Goal: Book appointment/travel/reservation

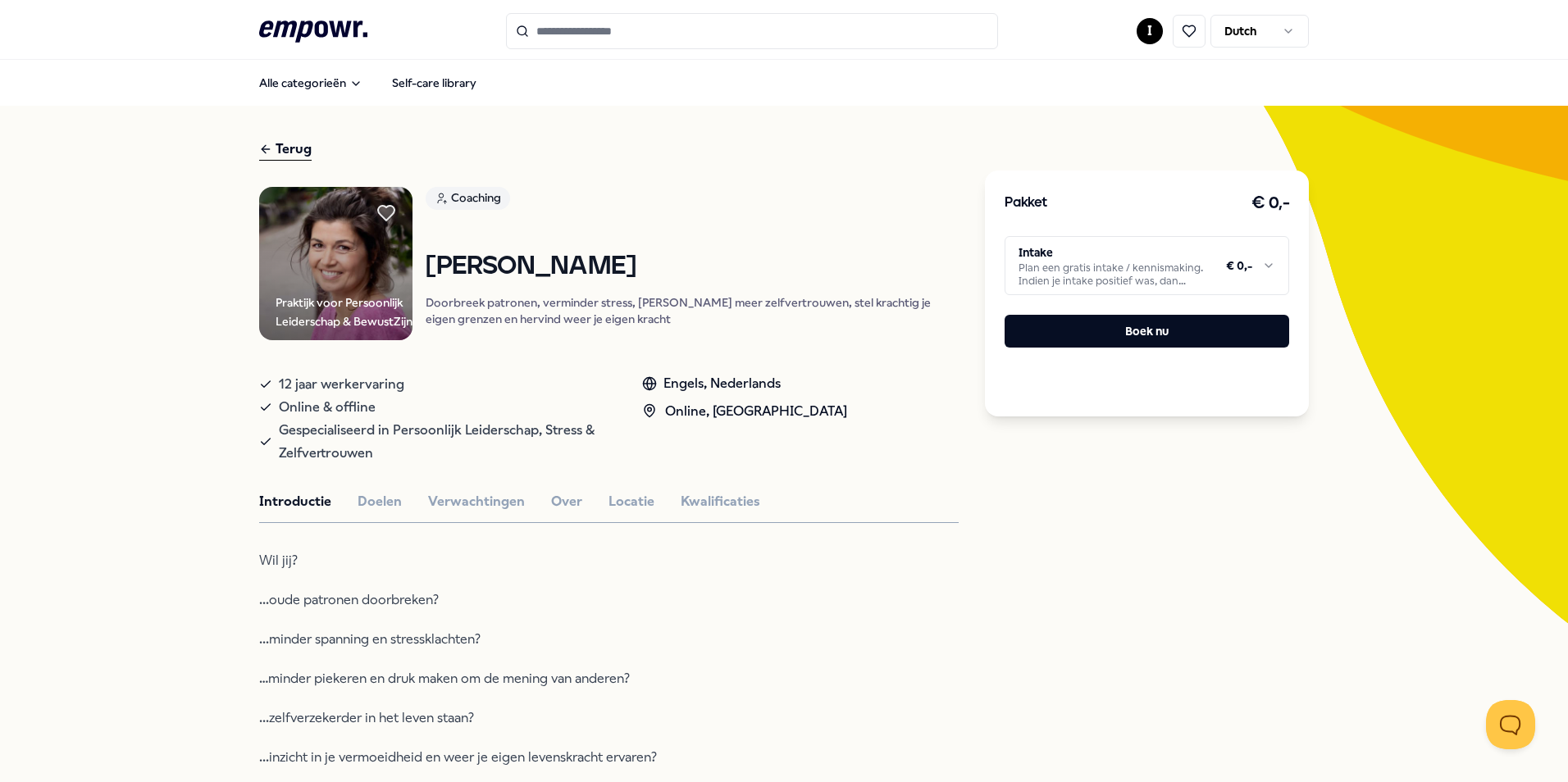
click at [271, 149] on div "Terug" at bounding box center [286, 150] width 52 height 22
click at [264, 148] on icon at bounding box center [266, 150] width 14 height 19
click at [317, 28] on icon ".empowr-logo_svg__cls-1{fill:#03032f}" at bounding box center [313, 31] width 108 height 30
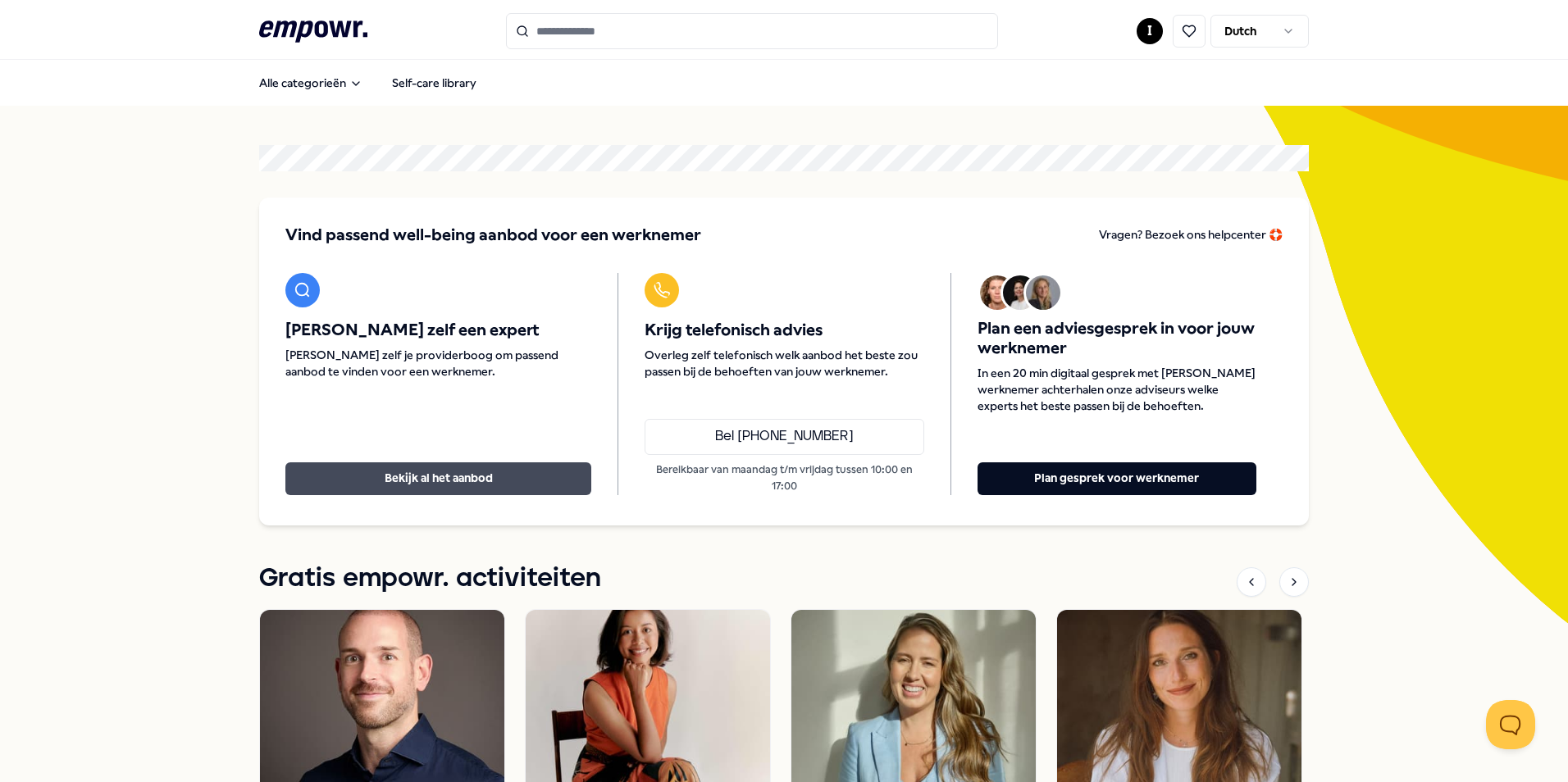
click at [395, 471] on button "Bekijk al het aanbod" at bounding box center [438, 479] width 306 height 33
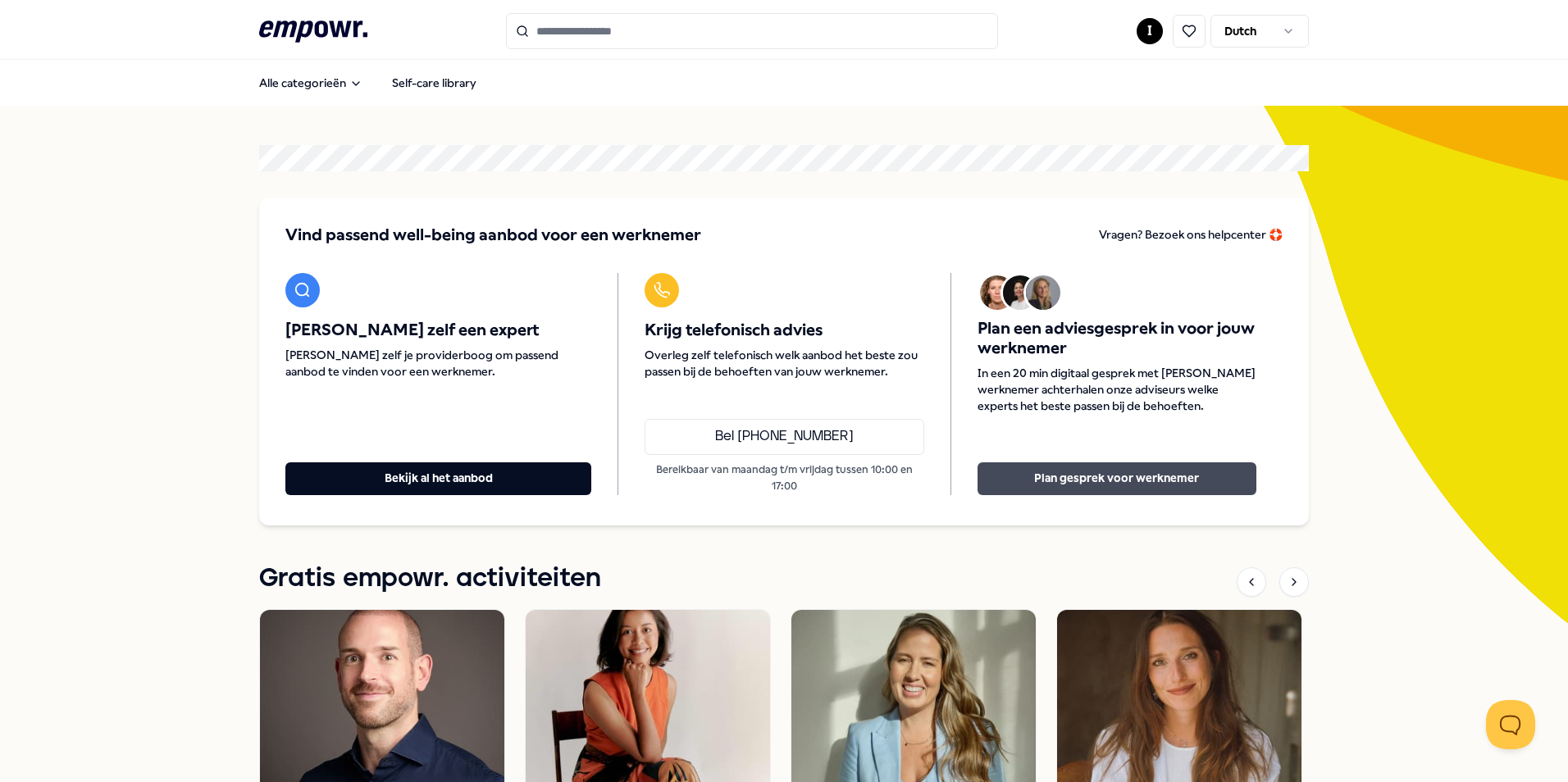
click at [1087, 471] on button "Plan gesprek voor werknemer" at bounding box center [1116, 479] width 279 height 33
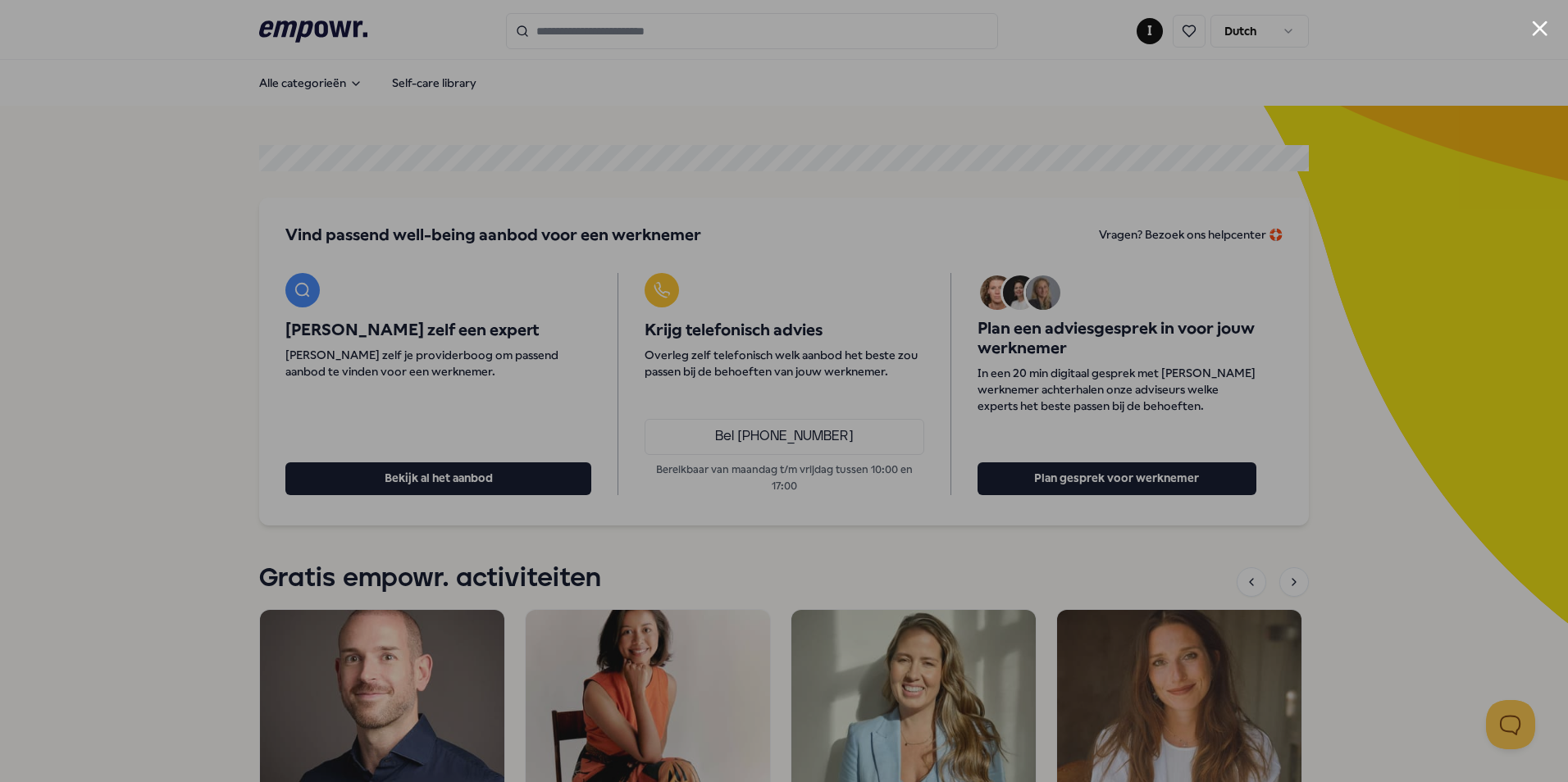
click at [1541, 21] on button "Close modal" at bounding box center [1540, 28] width 16 height 16
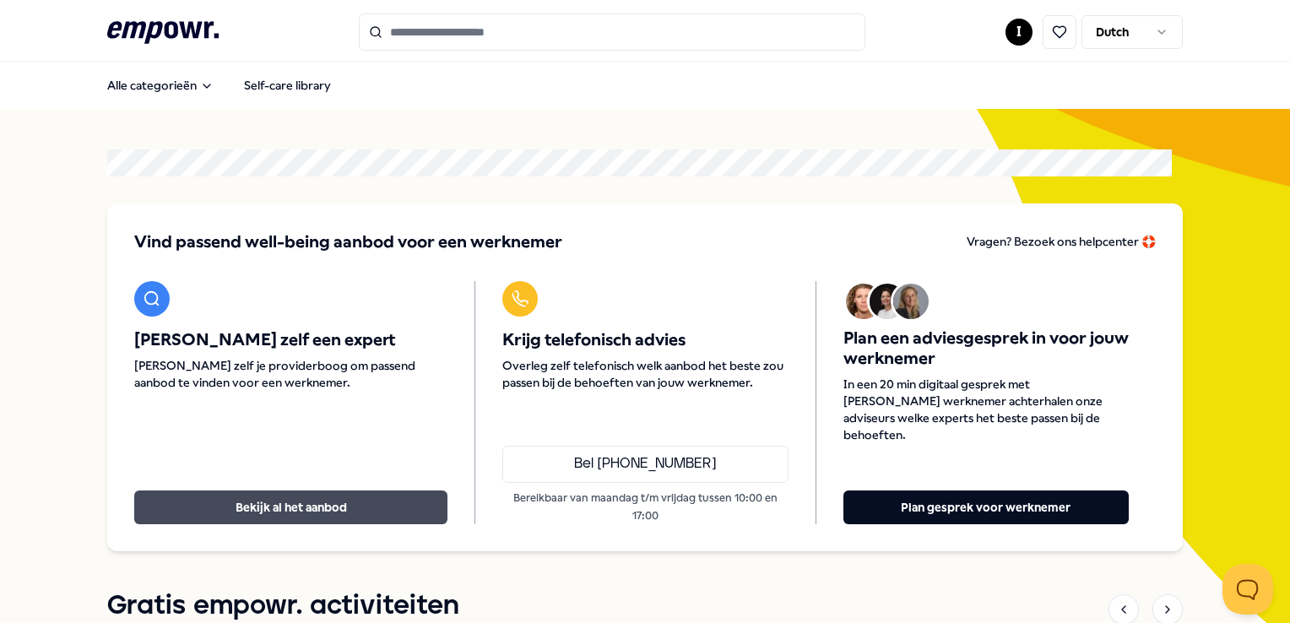
click at [289, 504] on button "Bekijk al het aanbod" at bounding box center [290, 508] width 313 height 34
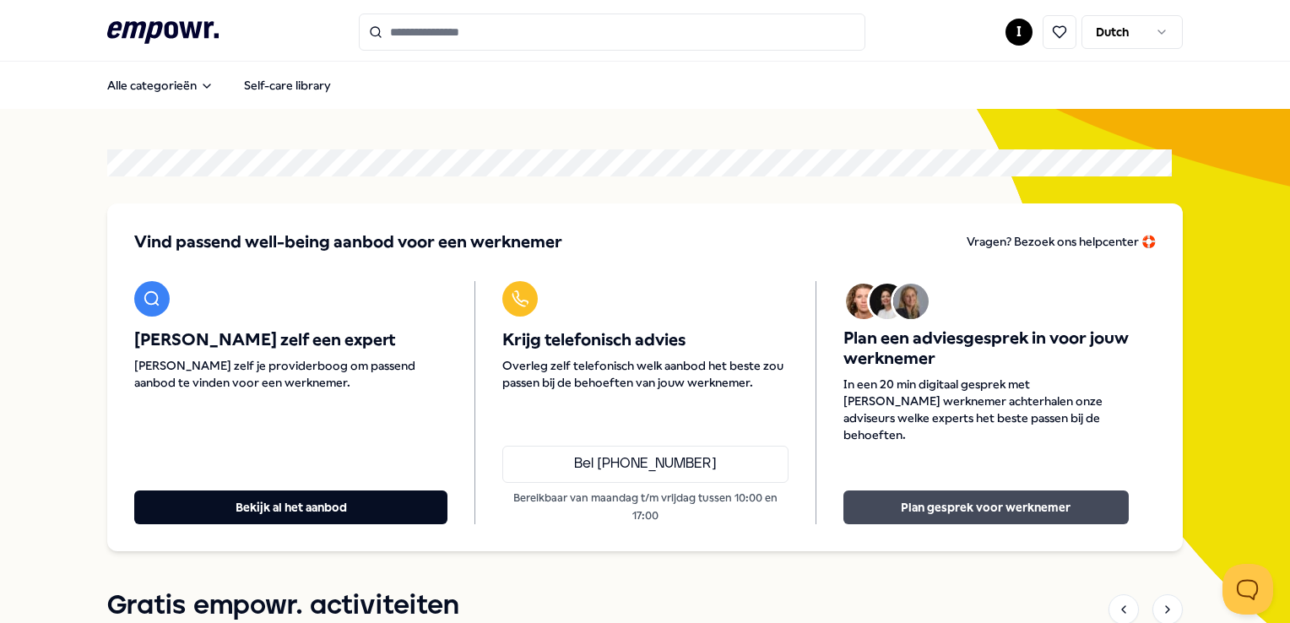
click at [946, 499] on button "Plan gesprek voor werknemer" at bounding box center [985, 508] width 285 height 34
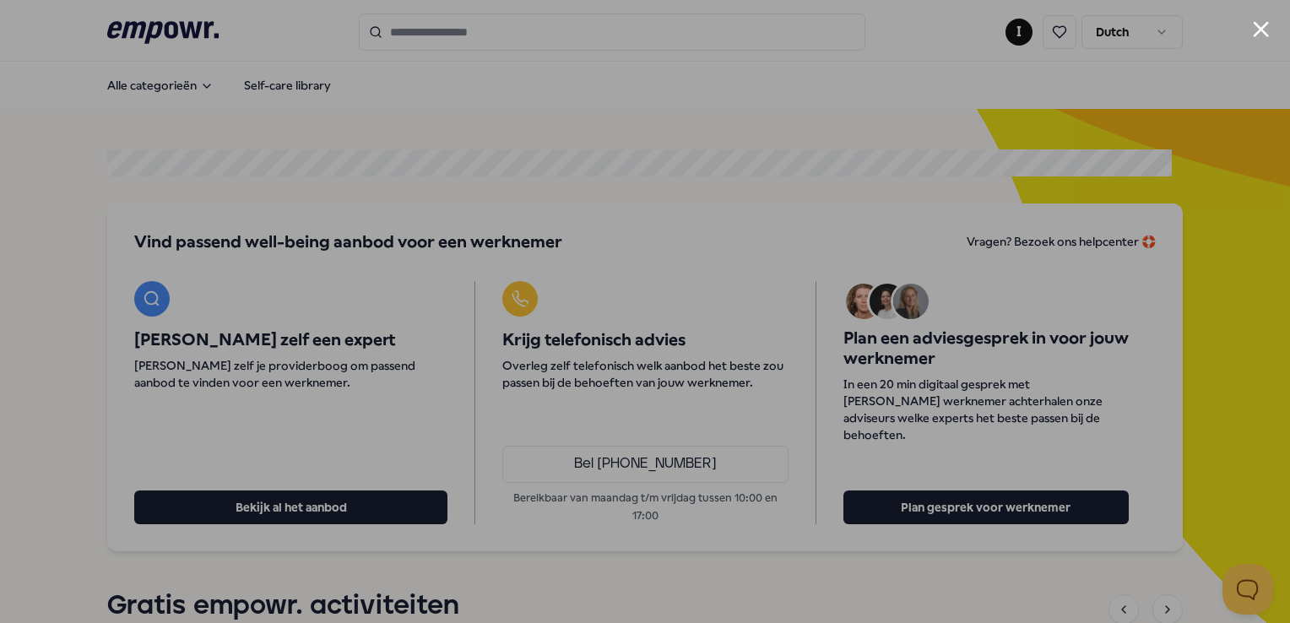
click at [1074, 85] on div at bounding box center [645, 311] width 1290 height 623
